Goal: Information Seeking & Learning: Find specific fact

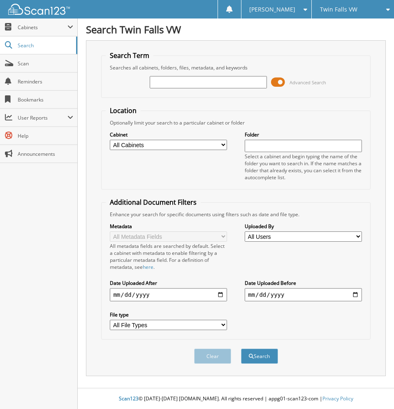
click at [177, 85] on input "text" at bounding box center [208, 82] width 117 height 12
type input "651243"
click at [241, 349] on button "Search" at bounding box center [259, 356] width 37 height 15
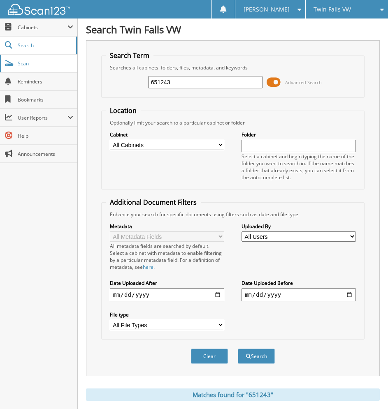
click at [24, 60] on span "Scan" at bounding box center [46, 63] width 56 height 7
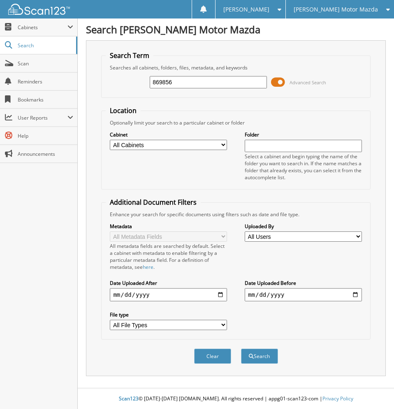
type input "869856"
click at [241, 349] on button "Search" at bounding box center [259, 356] width 37 height 15
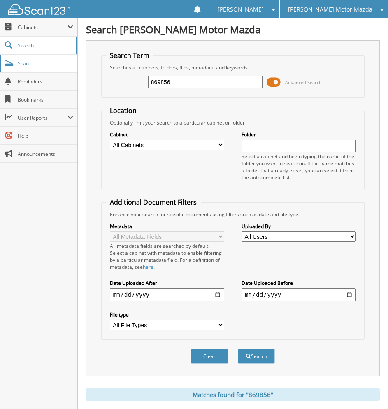
click at [29, 62] on span "Scan" at bounding box center [46, 63] width 56 height 7
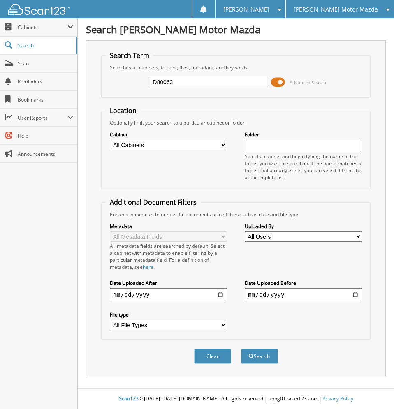
type input "D80063"
click at [241, 349] on button "Search" at bounding box center [259, 356] width 37 height 15
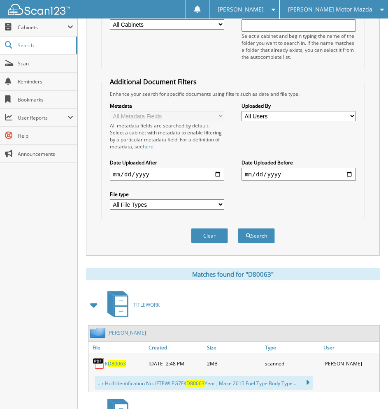
scroll to position [206, 0]
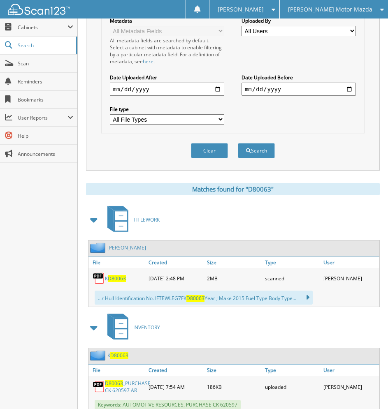
click at [121, 279] on span "D80063" at bounding box center [117, 278] width 18 height 7
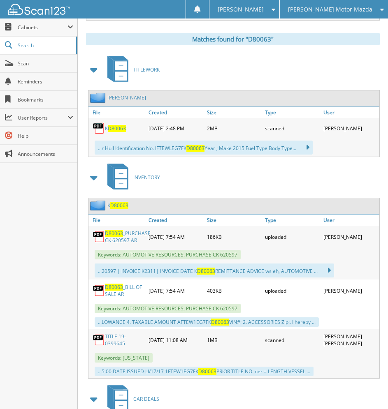
scroll to position [452, 0]
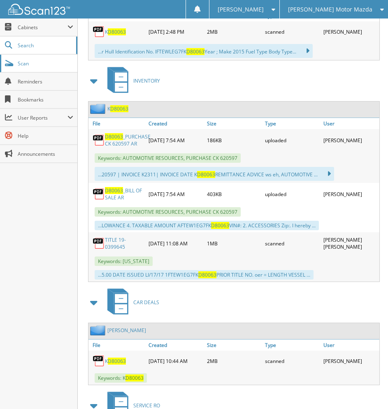
click at [40, 65] on span "Scan" at bounding box center [46, 63] width 56 height 7
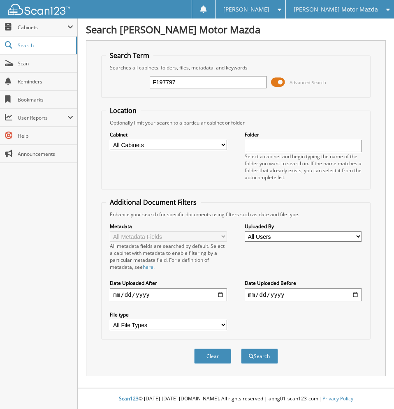
type input "F197797"
click at [241, 349] on button "Search" at bounding box center [259, 356] width 37 height 15
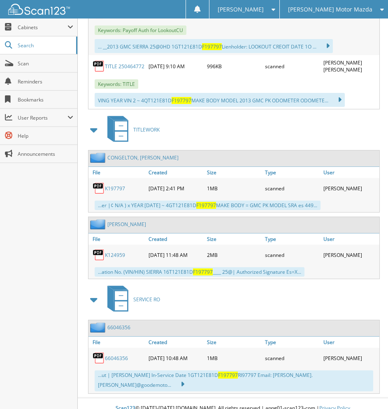
scroll to position [472, 0]
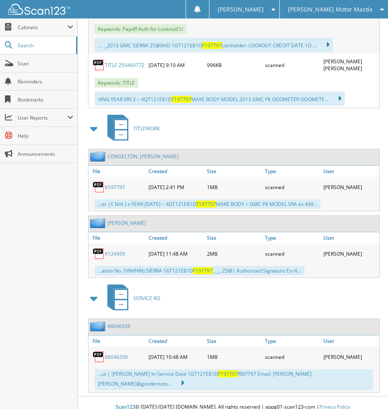
click at [112, 185] on link "K197797" at bounding box center [115, 187] width 20 height 7
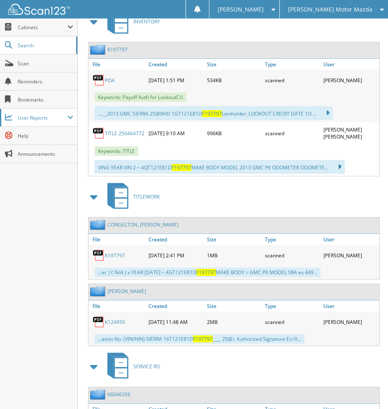
scroll to position [390, 0]
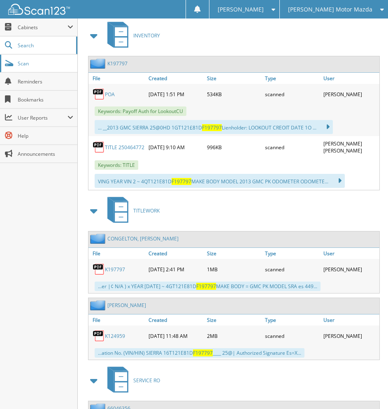
click at [28, 66] on span "Scan" at bounding box center [46, 63] width 56 height 7
